Goal: Transaction & Acquisition: Purchase product/service

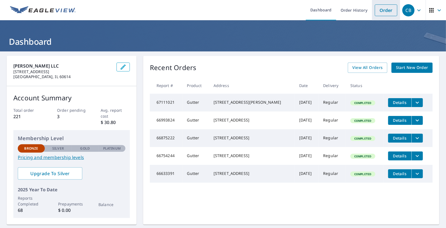
click at [384, 13] on link "Order" at bounding box center [386, 10] width 23 height 12
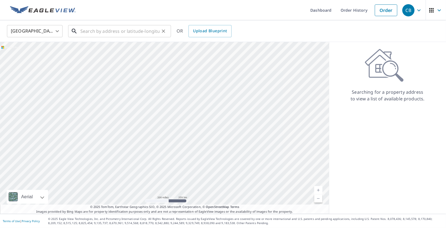
click at [137, 32] on input "text" at bounding box center [119, 31] width 79 height 16
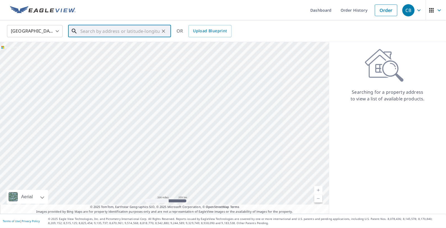
paste input "[STREET_ADDRESS]"
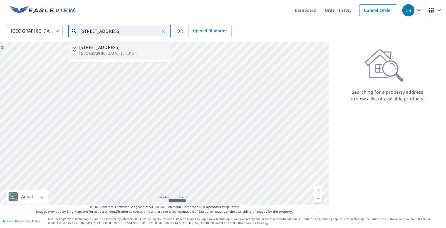
click at [126, 49] on span "[STREET_ADDRESS]" at bounding box center [122, 47] width 87 height 7
type input "[STREET_ADDRESS]"
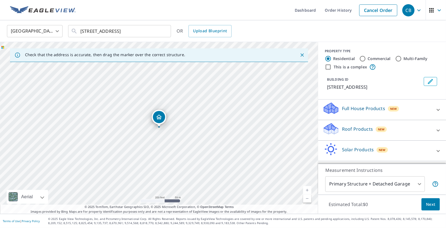
click at [395, 137] on div "Roof Products New" at bounding box center [377, 130] width 109 height 16
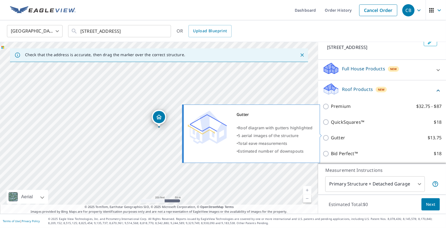
scroll to position [44, 0]
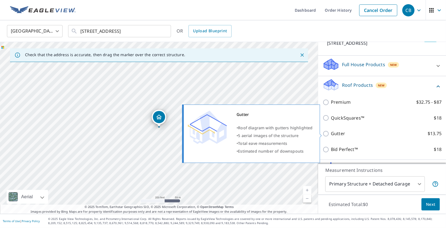
click at [327, 134] on input "Gutter $13.75" at bounding box center [327, 134] width 8 height 7
checkbox input "true"
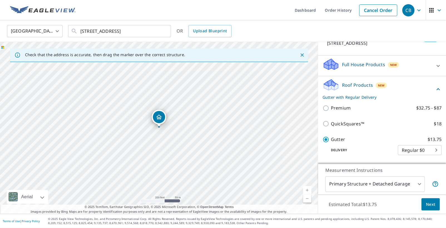
click at [433, 208] on span "Next" at bounding box center [430, 204] width 9 height 7
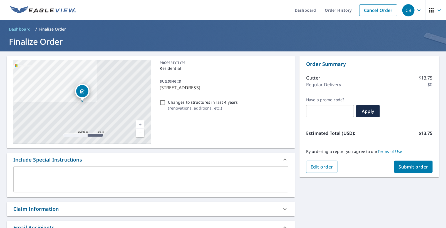
click at [415, 166] on span "Submit order" at bounding box center [414, 167] width 30 height 6
